Goal: Transaction & Acquisition: Purchase product/service

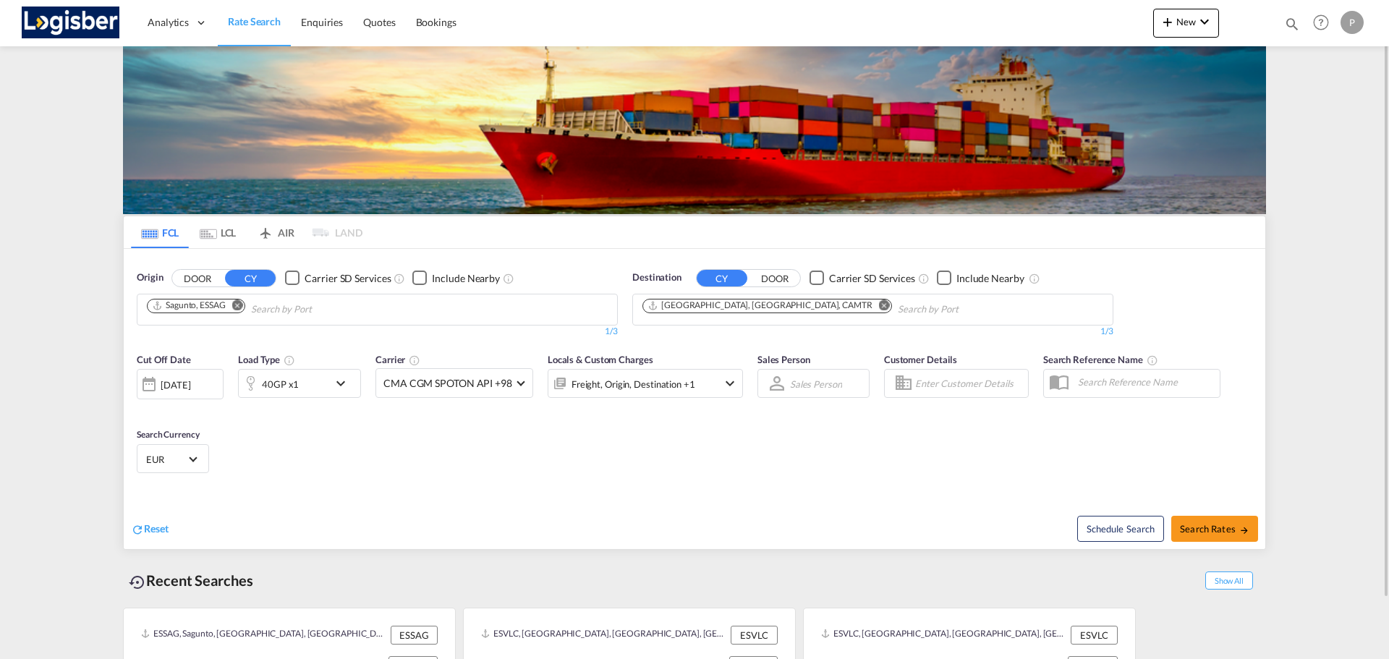
click at [245, 308] on button "Remove" at bounding box center [234, 307] width 22 height 14
click at [879, 302] on md-icon "Remove" at bounding box center [884, 305] width 11 height 11
click at [425, 308] on body "Analytics Dashboard Rate Search Enquiries Quotes Bookings" at bounding box center [694, 329] width 1389 height 659
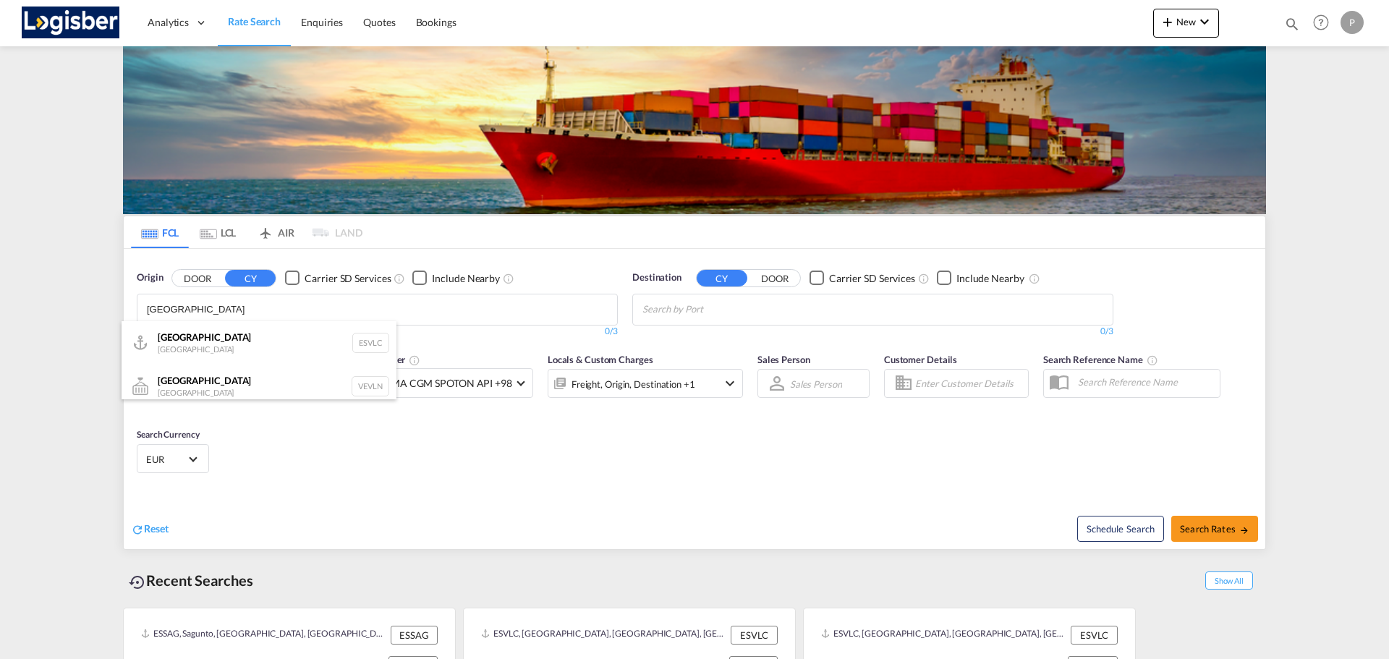
type input "[GEOGRAPHIC_DATA]"
click at [227, 337] on div "Valencia [GEOGRAPHIC_DATA] ESVLC" at bounding box center [259, 342] width 275 height 43
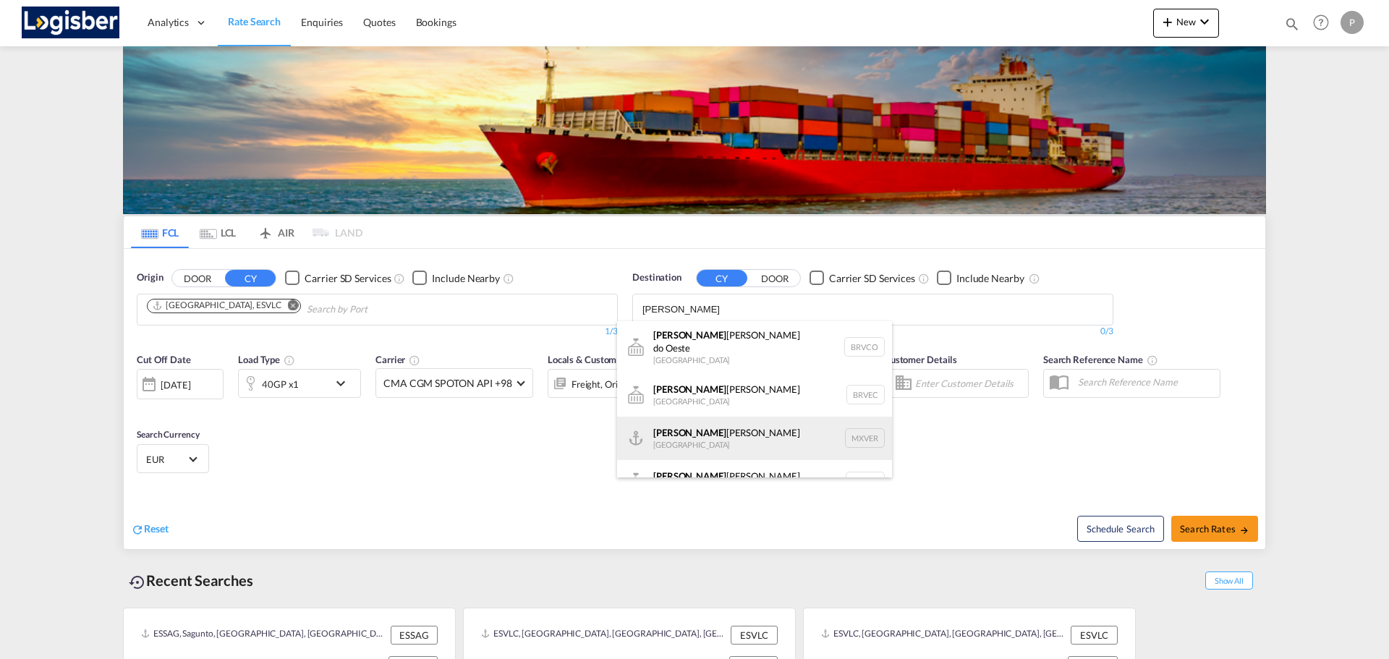
type input "[PERSON_NAME]"
click at [708, 417] on div "[PERSON_NAME] [PERSON_NAME] [GEOGRAPHIC_DATA] MXVER" at bounding box center [754, 438] width 275 height 43
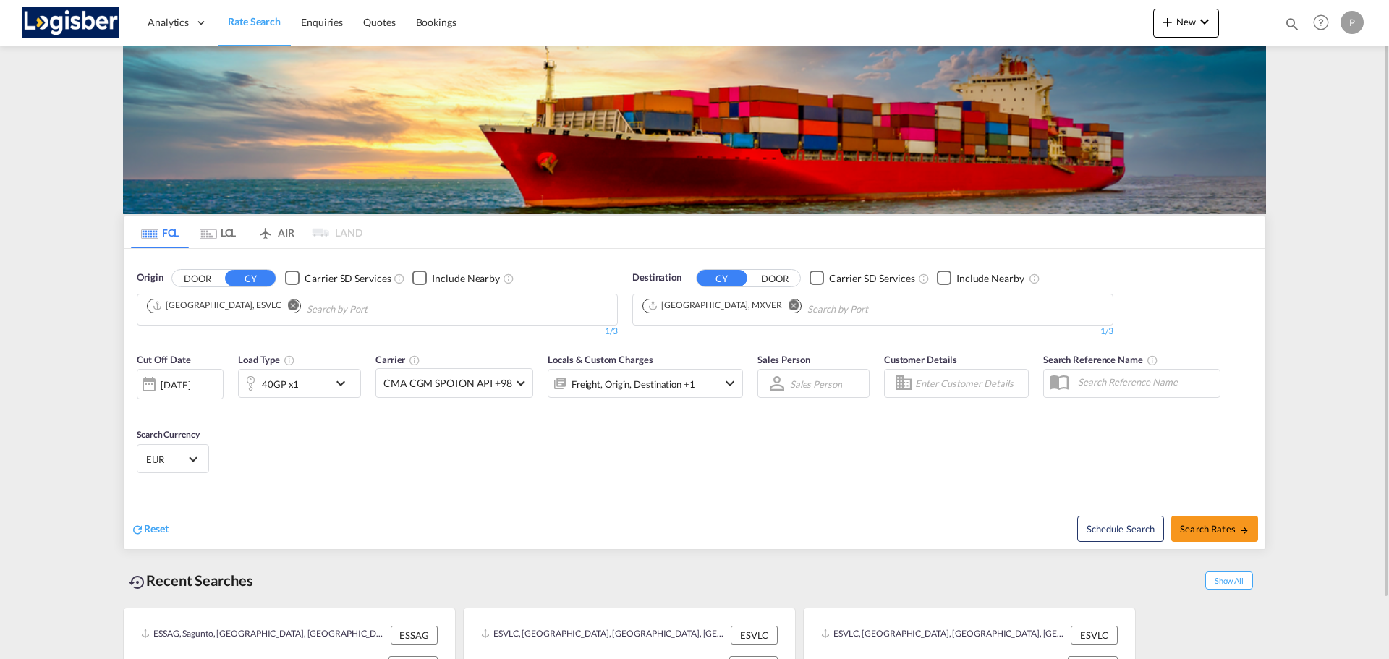
click at [335, 381] on md-icon "icon-chevron-down" at bounding box center [344, 383] width 25 height 17
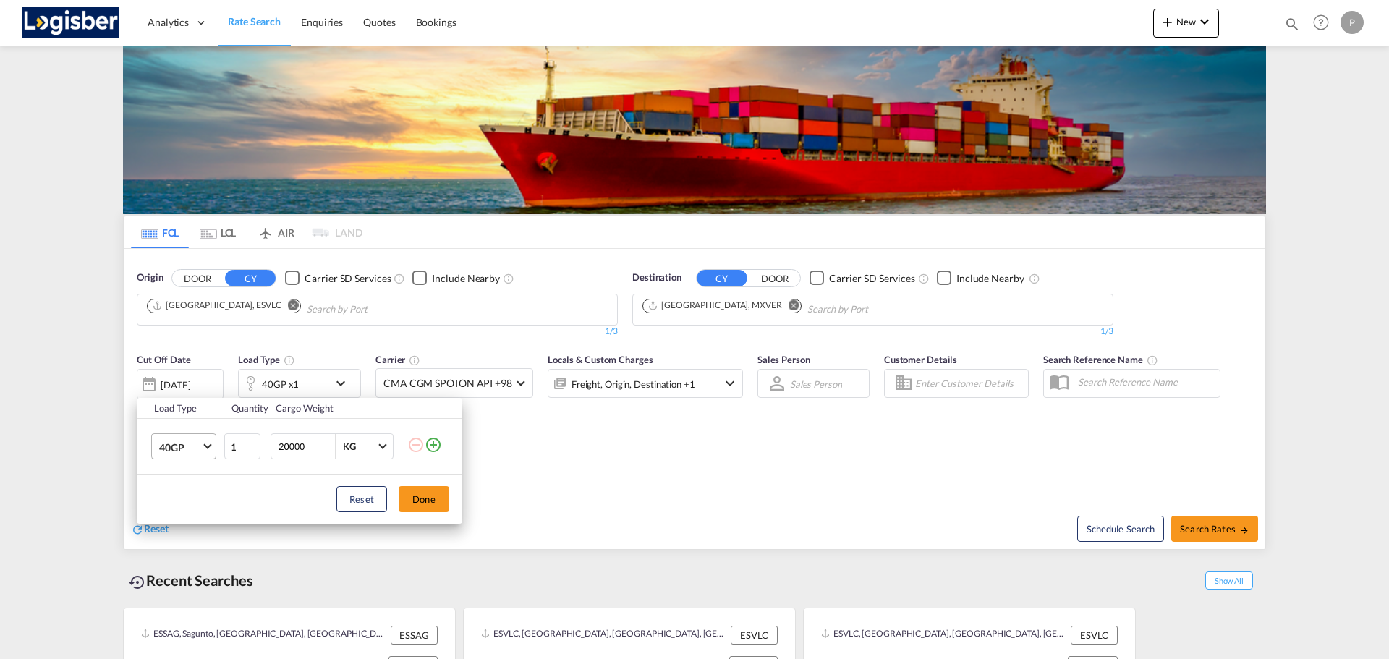
click at [209, 457] on md-select-value "40GP" at bounding box center [187, 446] width 58 height 25
click at [187, 481] on md-option "40HC" at bounding box center [197, 482] width 98 height 35
click at [412, 497] on button "Done" at bounding box center [424, 499] width 51 height 26
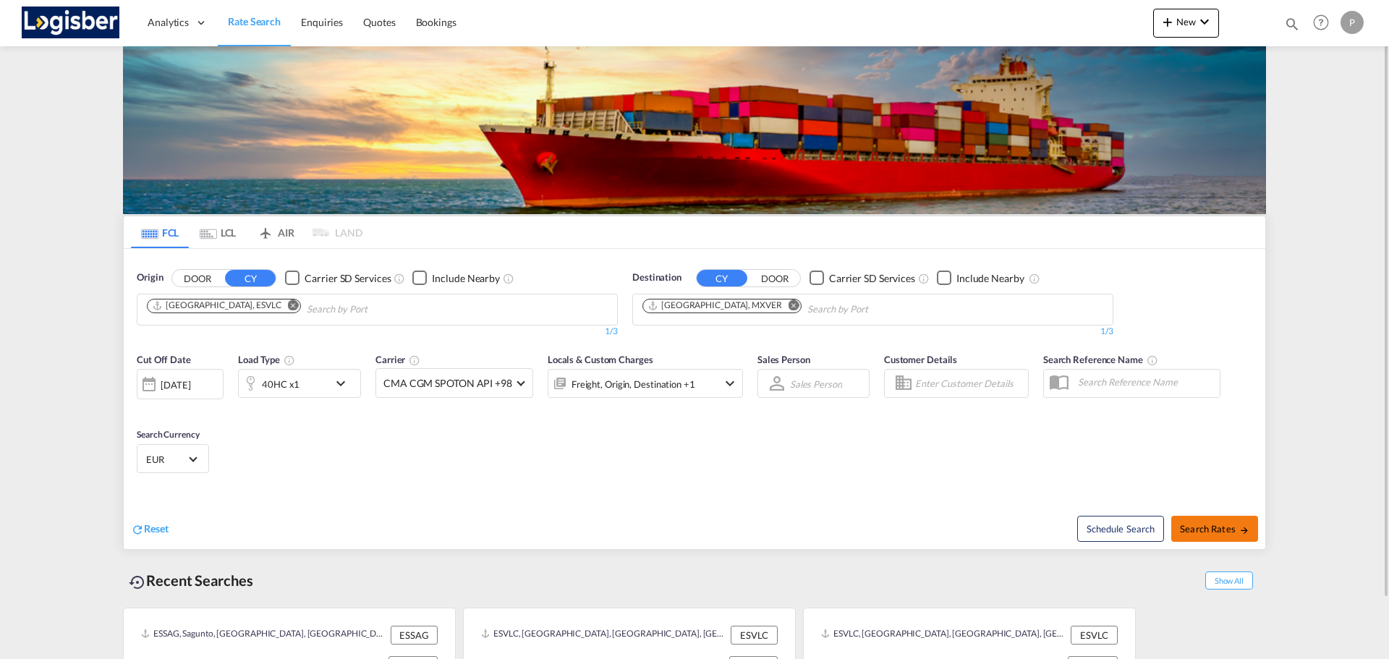
click at [1213, 527] on span "Search Rates" at bounding box center [1214, 529] width 69 height 12
type input "ESVLC to MXVER / [DATE]"
